Goal: Complete application form

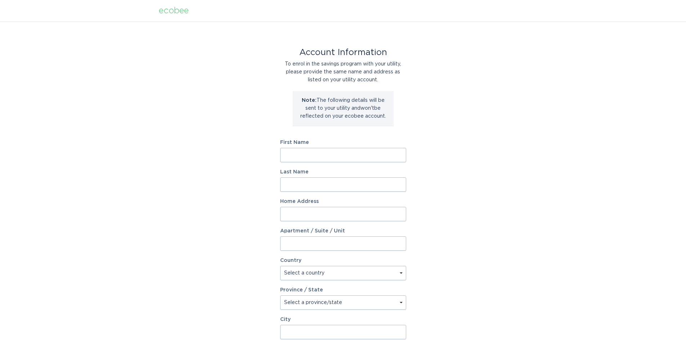
click at [324, 159] on input "First Name" at bounding box center [343, 155] width 126 height 14
type input "[PERSON_NAME]"
type input "2944 [GEOGRAPHIC_DATA]"
select select "US"
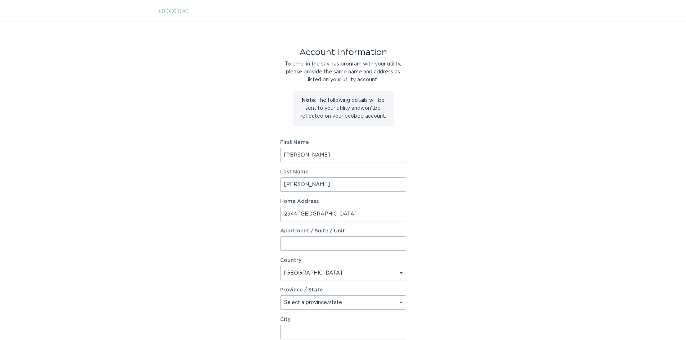
type input "[US_STATE]"
type input "49509"
select select "MI"
click at [336, 220] on input "2944 [GEOGRAPHIC_DATA]" at bounding box center [343, 214] width 126 height 14
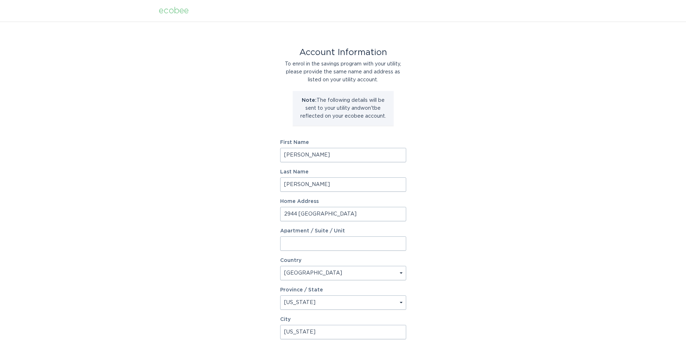
click at [336, 220] on input "2944 [GEOGRAPHIC_DATA]" at bounding box center [343, 214] width 126 height 14
type input "328 [PERSON_NAME]"
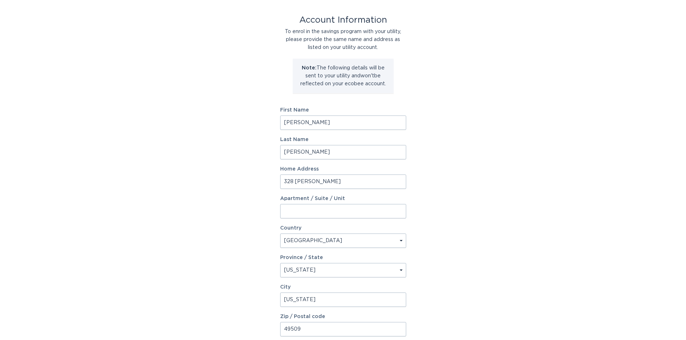
scroll to position [96, 0]
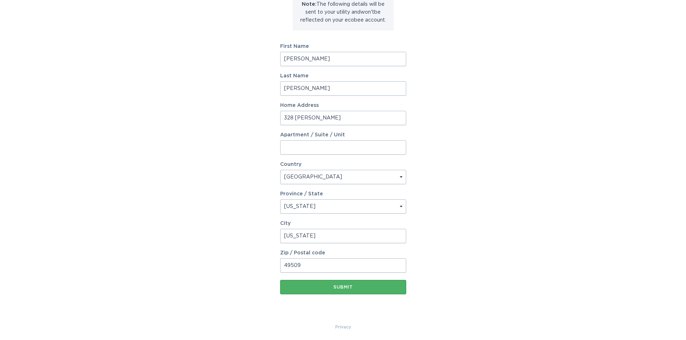
click at [337, 293] on button "Submit" at bounding box center [343, 287] width 126 height 14
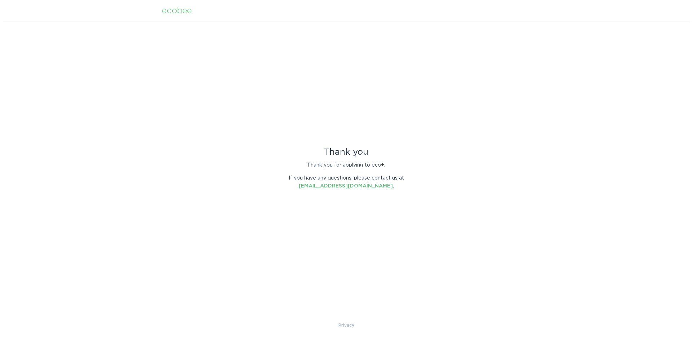
scroll to position [0, 0]
drag, startPoint x: 402, startPoint y: 240, endPoint x: 405, endPoint y: 233, distance: 6.8
click at [402, 238] on div "Thank you Thank you for applying to eco+. If you have any questions, please con…" at bounding box center [346, 172] width 692 height 300
